Goal: Task Accomplishment & Management: Use online tool/utility

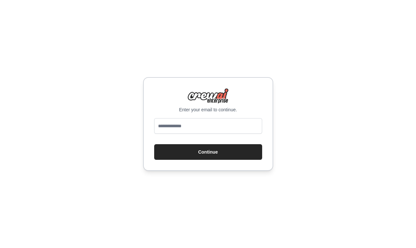
click at [206, 125] on input "email" at bounding box center [208, 126] width 108 height 16
click at [211, 130] on input "email" at bounding box center [208, 126] width 108 height 16
type input "**********"
click at [154, 144] on button "Continue" at bounding box center [208, 152] width 108 height 16
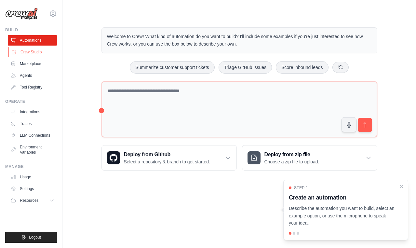
click at [37, 52] on link "Crew Studio" at bounding box center [32, 52] width 49 height 10
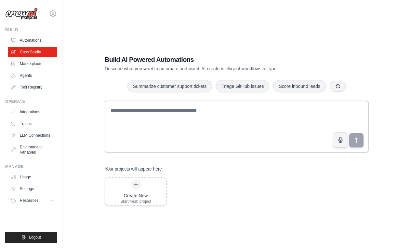
scroll to position [13, 0]
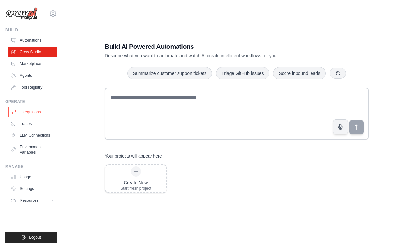
click at [30, 114] on link "Integrations" at bounding box center [32, 112] width 49 height 10
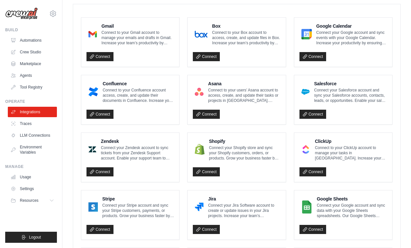
scroll to position [179, 0]
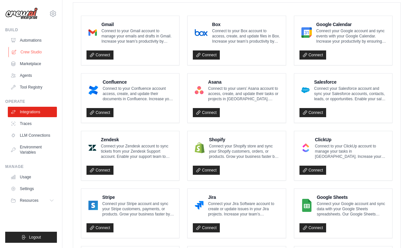
click at [33, 50] on link "Crew Studio" at bounding box center [32, 52] width 49 height 10
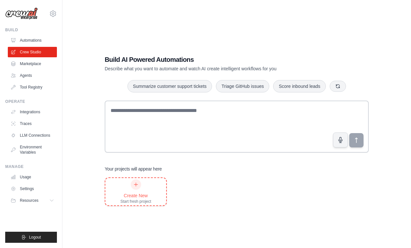
click at [142, 184] on div "Create New Start fresh project" at bounding box center [135, 191] width 31 height 25
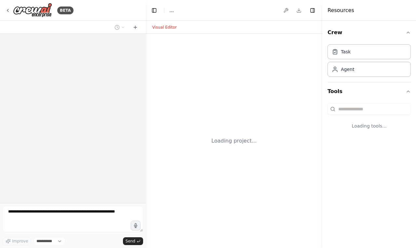
select select "****"
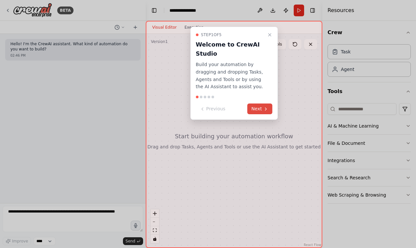
click at [263, 112] on button "Next" at bounding box center [260, 108] width 25 height 11
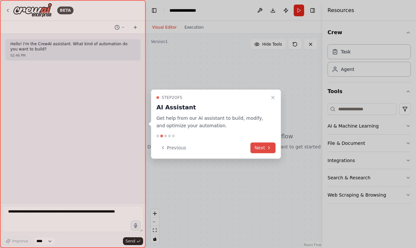
click at [267, 147] on icon at bounding box center [269, 147] width 5 height 5
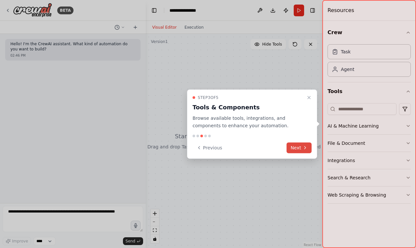
click at [301, 151] on button "Next" at bounding box center [299, 147] width 25 height 11
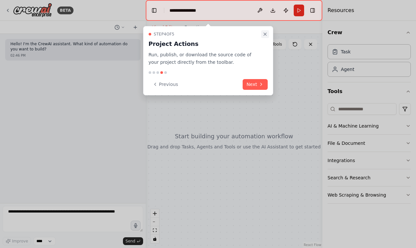
click at [266, 33] on icon "Close walkthrough" at bounding box center [265, 34] width 3 height 3
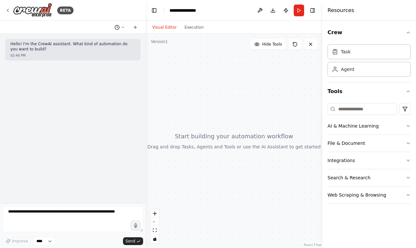
click at [123, 26] on icon at bounding box center [123, 27] width 4 height 4
click at [112, 69] on div at bounding box center [73, 124] width 146 height 248
click at [370, 72] on div "Agent" at bounding box center [369, 69] width 83 height 15
click at [361, 56] on div "Task" at bounding box center [369, 51] width 83 height 15
click at [410, 122] on button "AI & Machine Learning" at bounding box center [369, 125] width 83 height 17
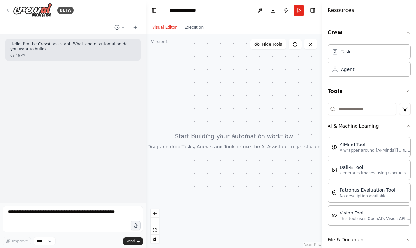
click at [406, 126] on icon "button" at bounding box center [408, 125] width 5 height 5
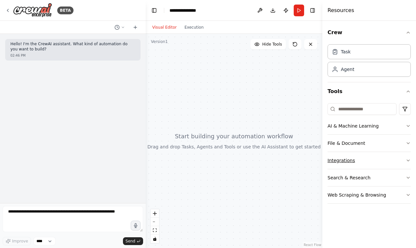
click at [404, 159] on button "Integrations" at bounding box center [369, 160] width 83 height 17
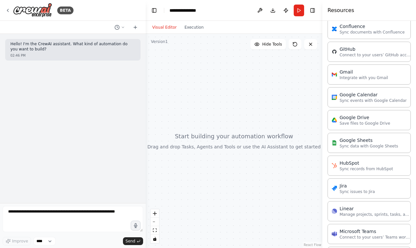
scroll to position [242, 0]
